Goal: Information Seeking & Learning: Learn about a topic

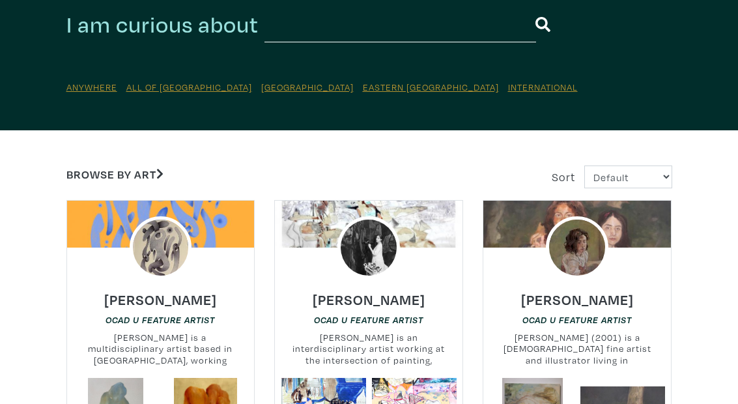
scroll to position [110, 0]
click at [614, 169] on select "Default Most Viewed Newest A-Z Z-A" at bounding box center [628, 176] width 88 height 23
select select "views"
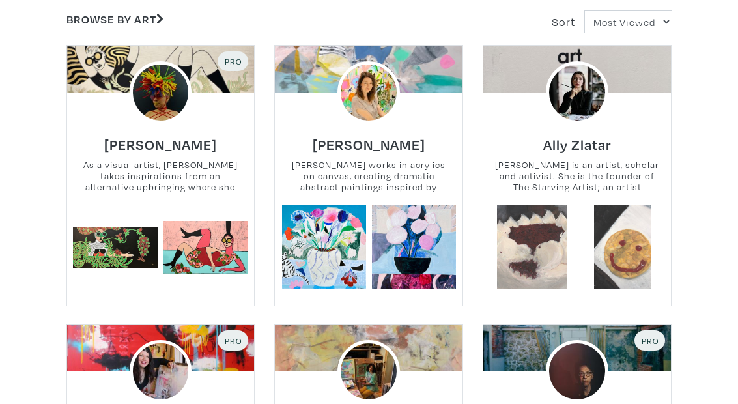
scroll to position [265, 0]
click at [167, 144] on h6 "Diana Rosa" at bounding box center [160, 144] width 113 height 18
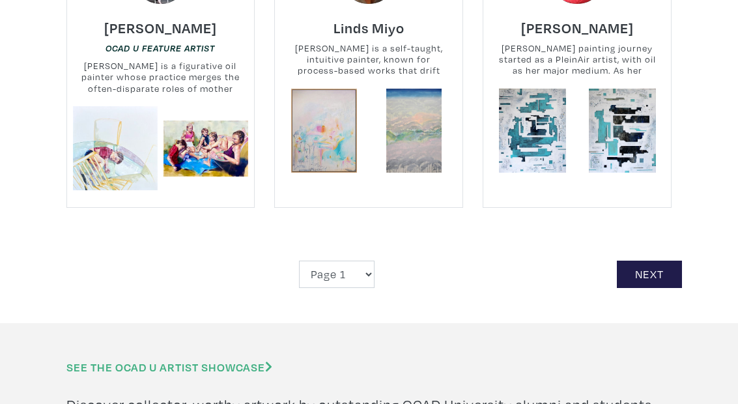
scroll to position [2645, 0]
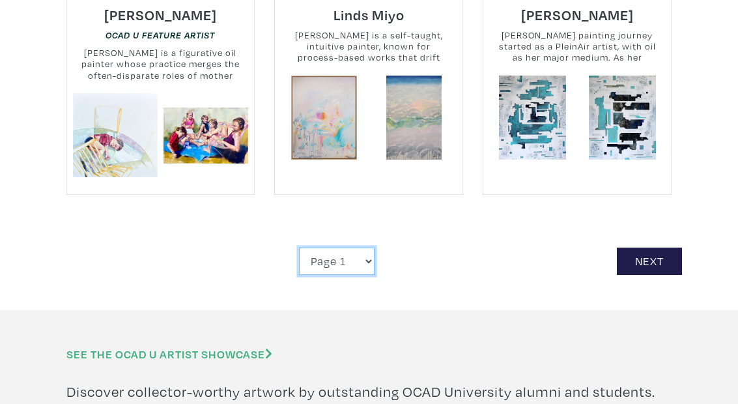
click at [339, 267] on select "Page 1 Page 2 Page 3 Page 4 Page 5 Page 6 Page 7 Page 8 Page 9 Page 10 Page 11 …" at bounding box center [337, 262] width 76 height 28
select select "29"
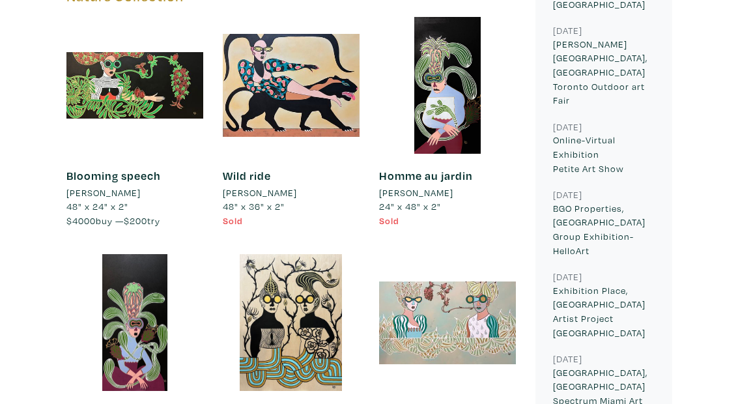
scroll to position [919, 0]
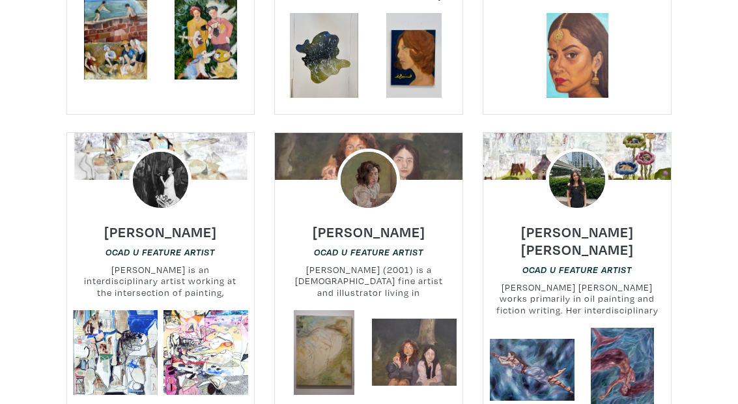
scroll to position [1348, 0]
click at [163, 180] on img at bounding box center [161, 179] width 63 height 63
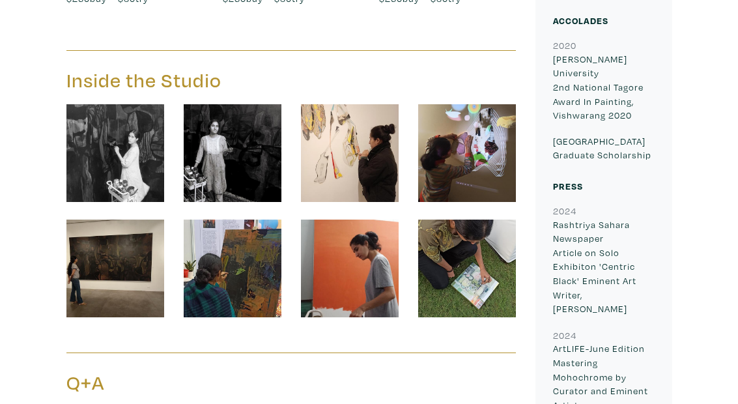
scroll to position [1039, 0]
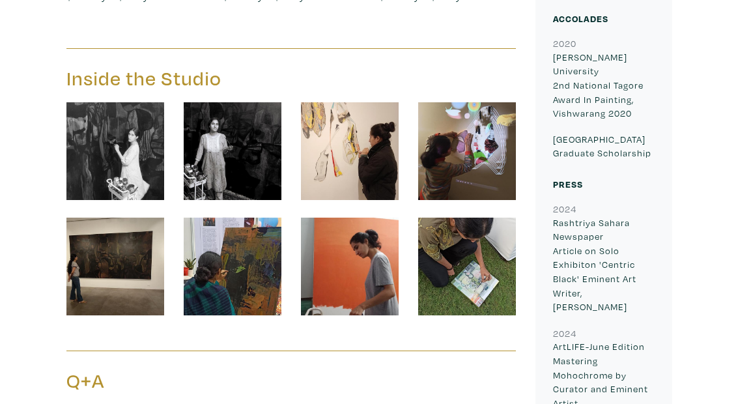
click at [226, 279] on img at bounding box center [233, 267] width 98 height 98
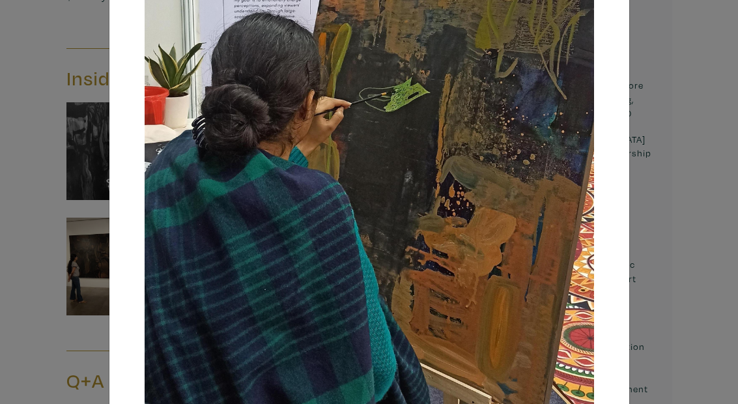
scroll to position [464, 0]
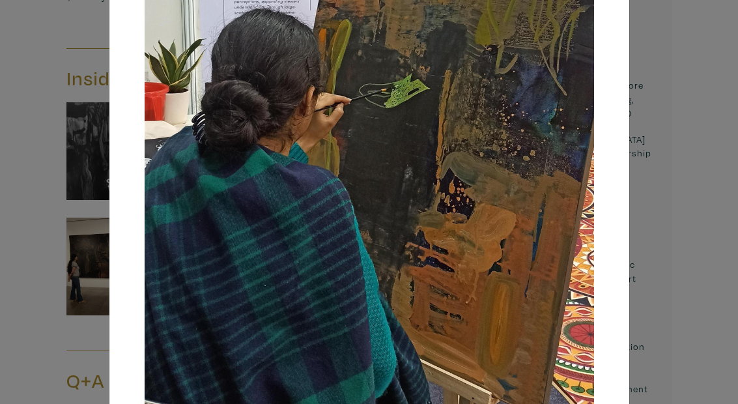
click at [77, 119] on div "× Save changes Close" at bounding box center [369, 202] width 738 height 404
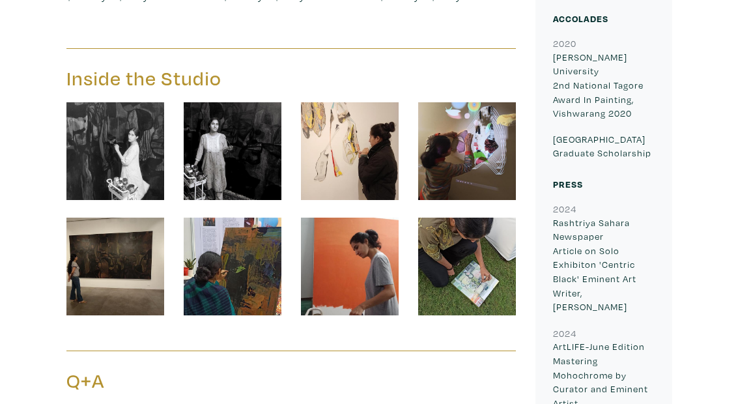
click at [354, 286] on img at bounding box center [350, 267] width 98 height 98
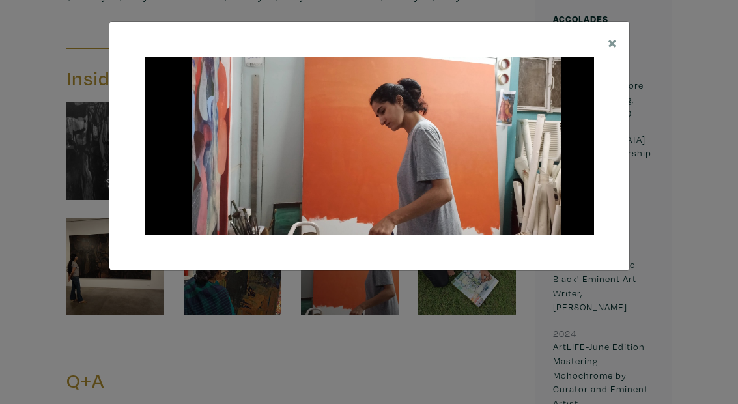
click at [423, 377] on div "× Save changes Close" at bounding box center [369, 202] width 738 height 404
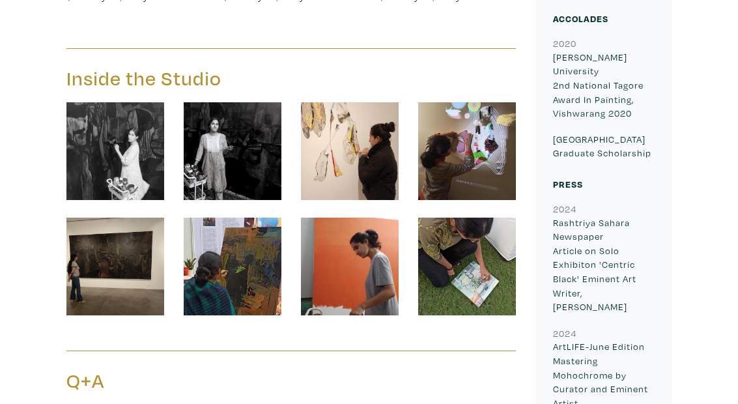
click at [448, 275] on img at bounding box center [467, 267] width 98 height 98
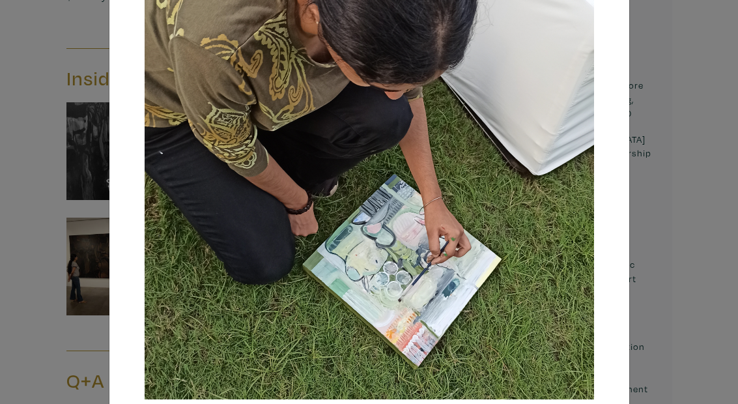
scroll to position [57, 0]
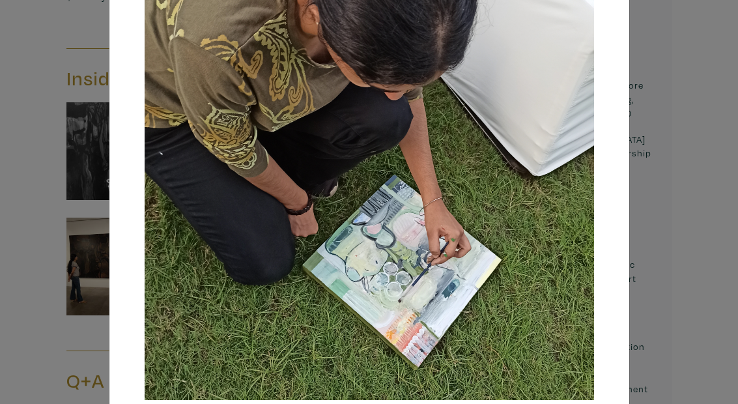
click at [93, 169] on div "× Save changes Close" at bounding box center [369, 202] width 738 height 404
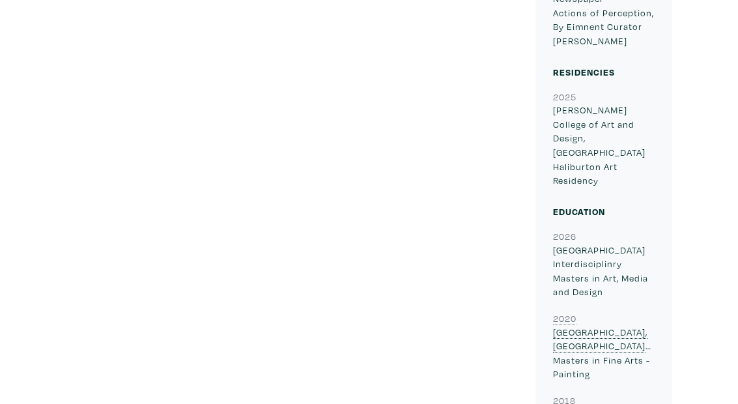
scroll to position [1800, 0]
click at [595, 325] on p "College of Art, Delhi University Masters in Fine Arts - Painting" at bounding box center [604, 353] width 102 height 56
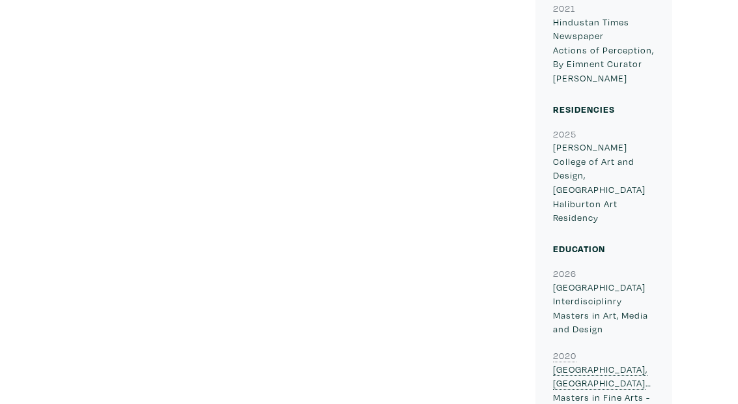
scroll to position [1762, 0]
click at [578, 266] on h6 "2026" at bounding box center [604, 273] width 102 height 14
click at [577, 281] on p "OCAD University Interdisciplinry Masters in Art, Media and Design" at bounding box center [604, 309] width 102 height 56
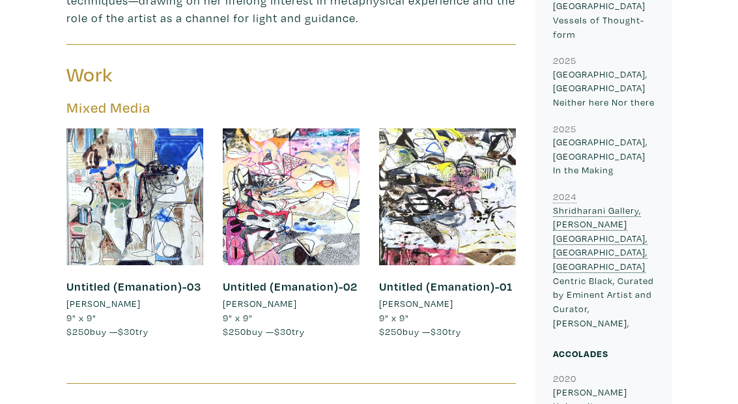
scroll to position [703, 0]
click at [578, 216] on p "Shridharani Gallery, Triveni Kala Sangam, New Delhi, India Centric Black, Curat…" at bounding box center [604, 268] width 102 height 126
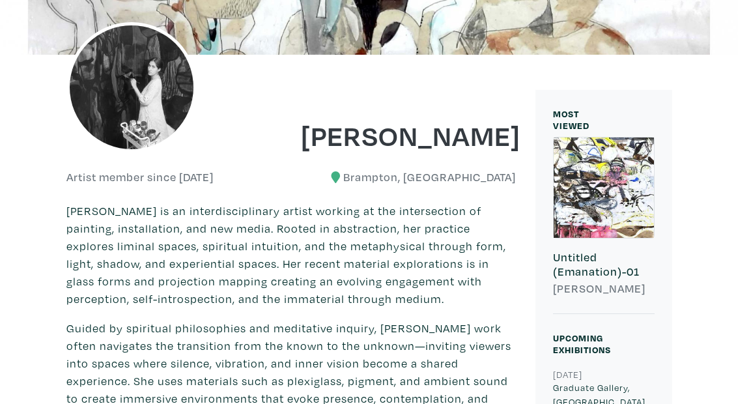
scroll to position [171, 0]
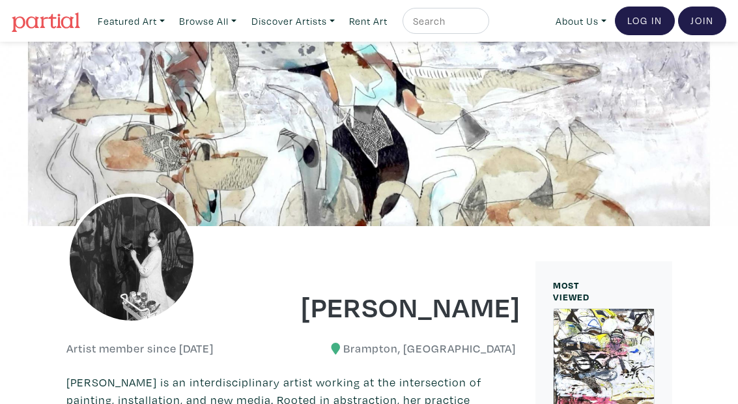
click at [57, 25] on img at bounding box center [46, 22] width 68 height 20
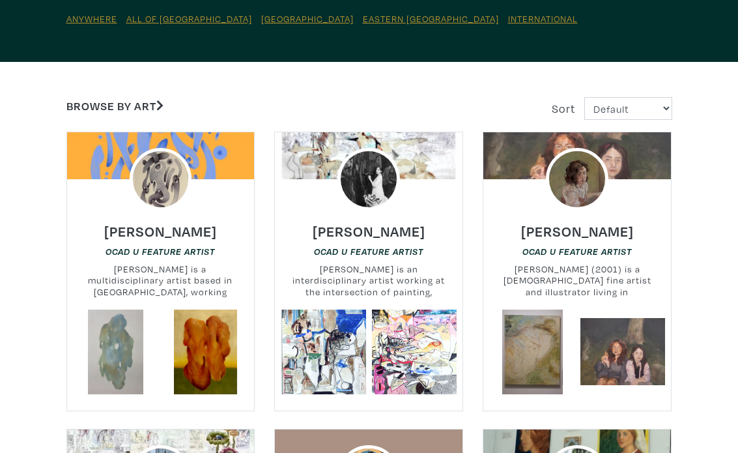
scroll to position [184, 0]
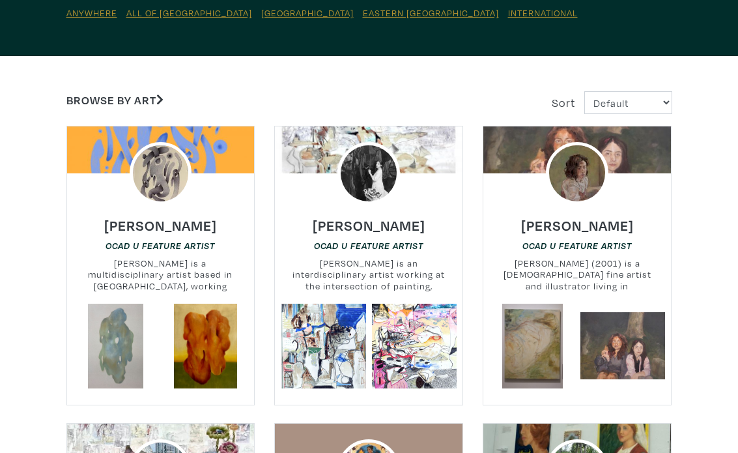
click at [79, 263] on small "[PERSON_NAME] is a multidisciplinary artist based in [GEOGRAPHIC_DATA], working…" at bounding box center [161, 275] width 188 height 35
click at [154, 295] on div "[PERSON_NAME] OCAD U Feature Artist [PERSON_NAME] is a multidisciplinary artist…" at bounding box center [160, 254] width 207 height 99
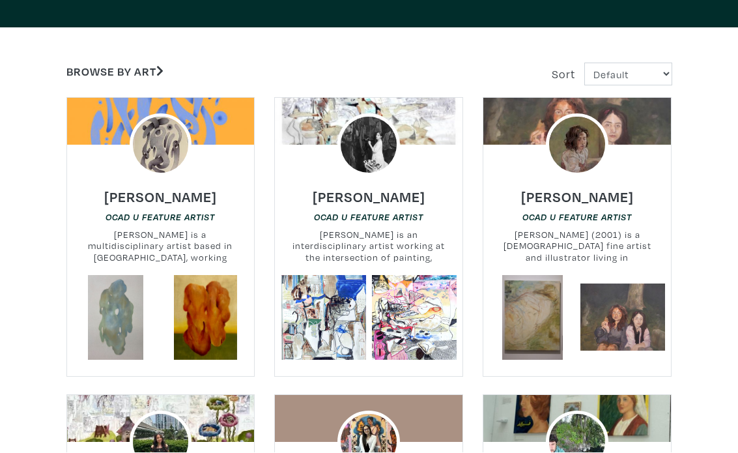
scroll to position [213, 0]
click at [121, 288] on link at bounding box center [115, 317] width 85 height 85
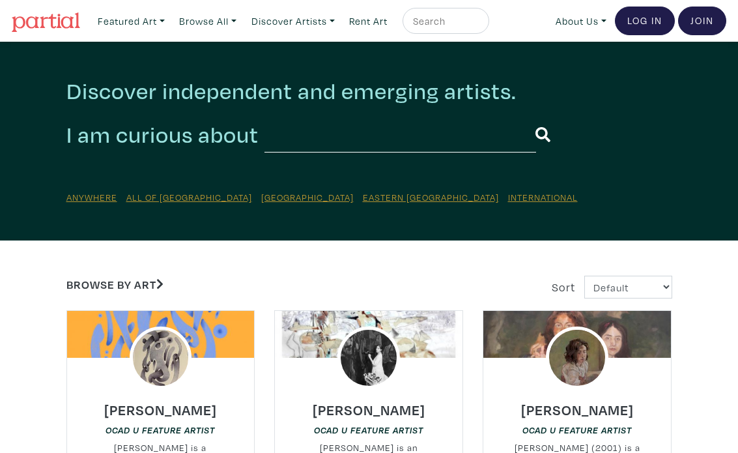
scroll to position [216, 0]
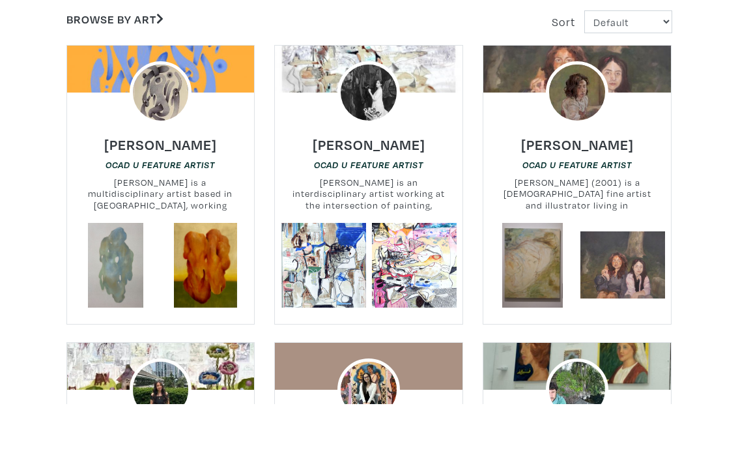
click at [310, 272] on link at bounding box center [323, 314] width 85 height 85
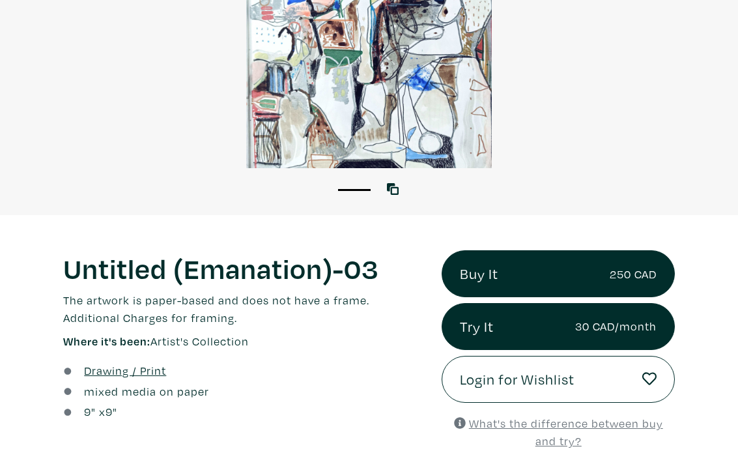
scroll to position [231, 0]
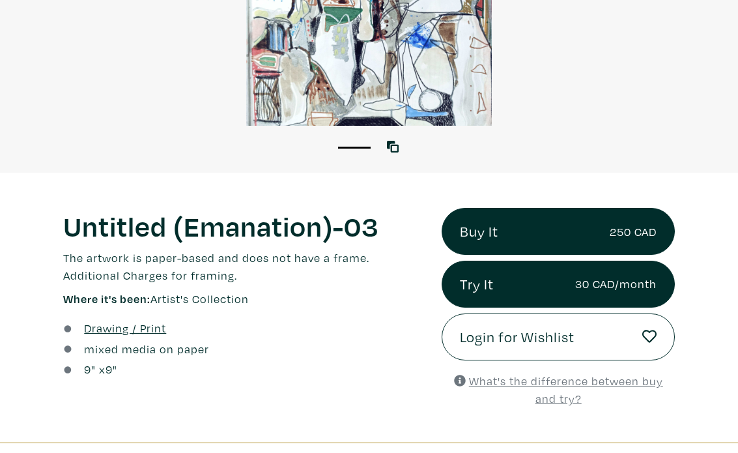
click at [550, 398] on u "What's the difference between buy and try?" at bounding box center [566, 390] width 194 height 33
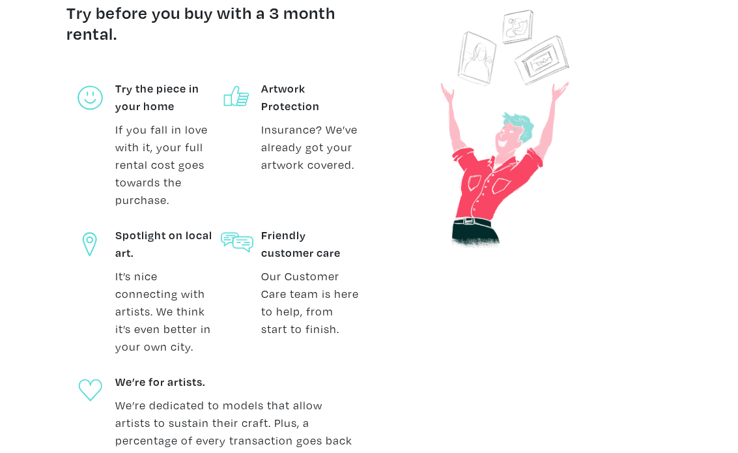
scroll to position [404, 0]
